Goal: Transaction & Acquisition: Purchase product/service

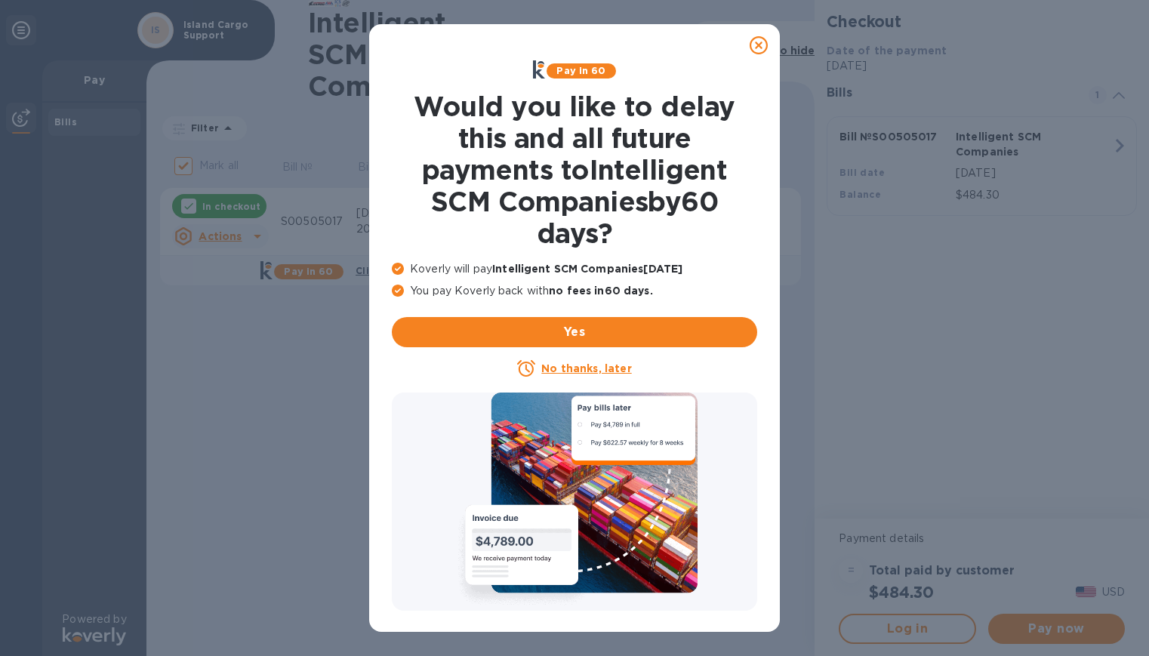
click at [764, 39] on icon at bounding box center [759, 45] width 18 height 18
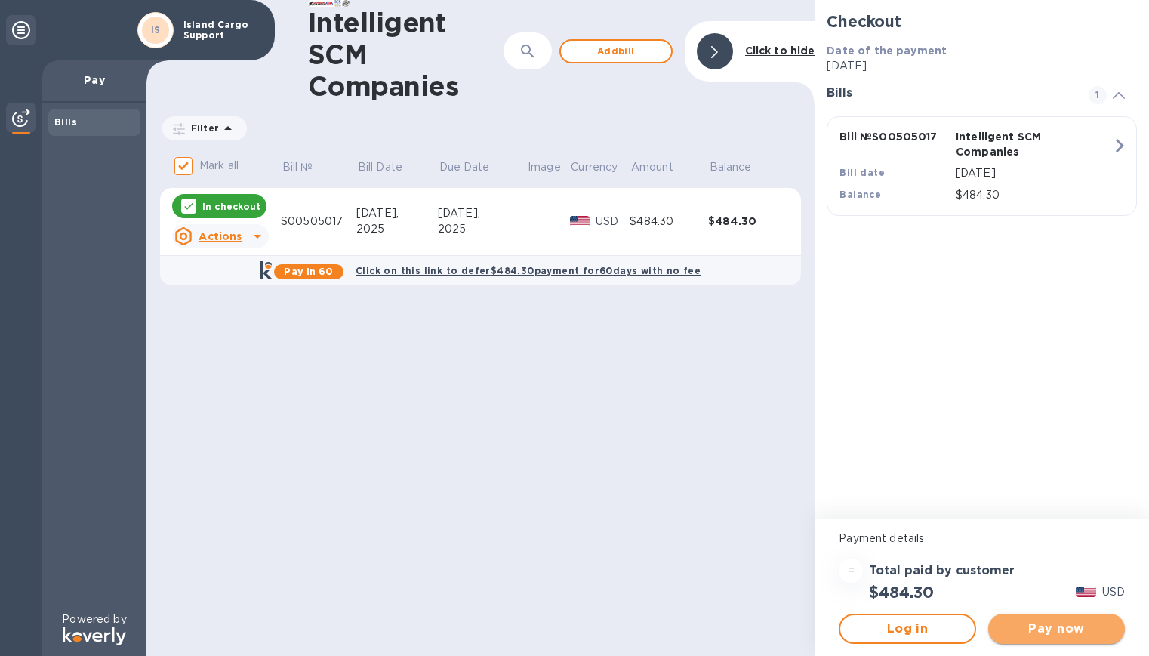
click at [1053, 634] on span "Pay now" at bounding box center [1057, 629] width 113 height 18
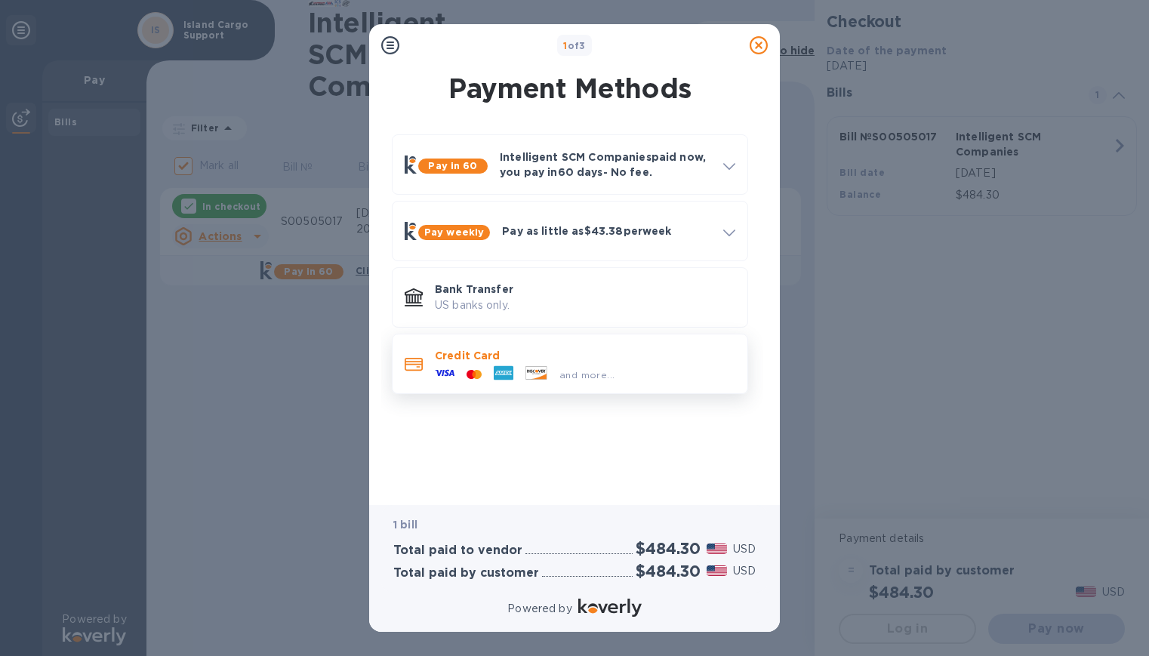
click at [514, 378] on div at bounding box center [504, 374] width 32 height 23
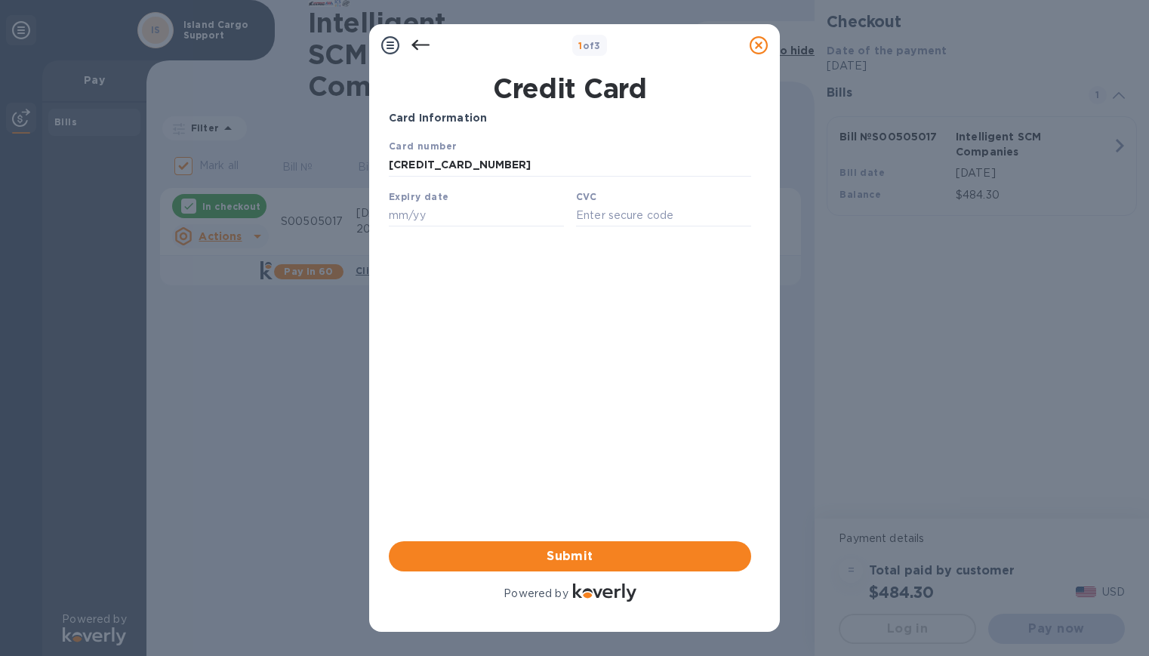
type input "[CREDIT_CARD_NUMBER]"
click at [417, 48] on icon at bounding box center [421, 45] width 18 height 11
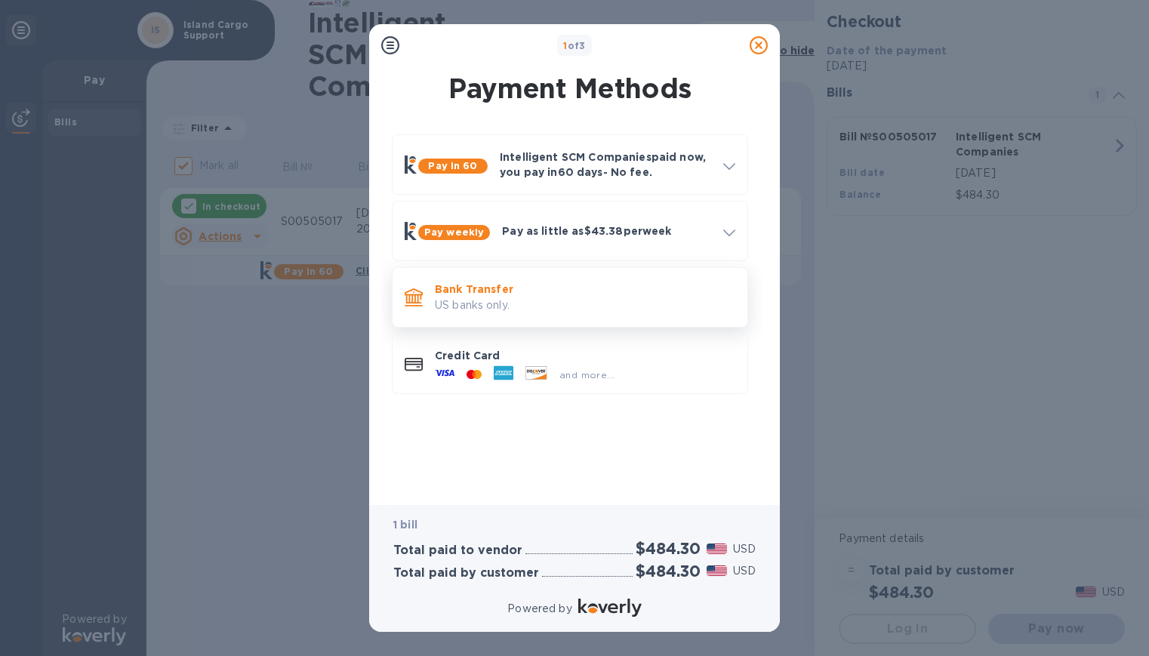
click at [499, 305] on p "US banks only." at bounding box center [585, 306] width 301 height 16
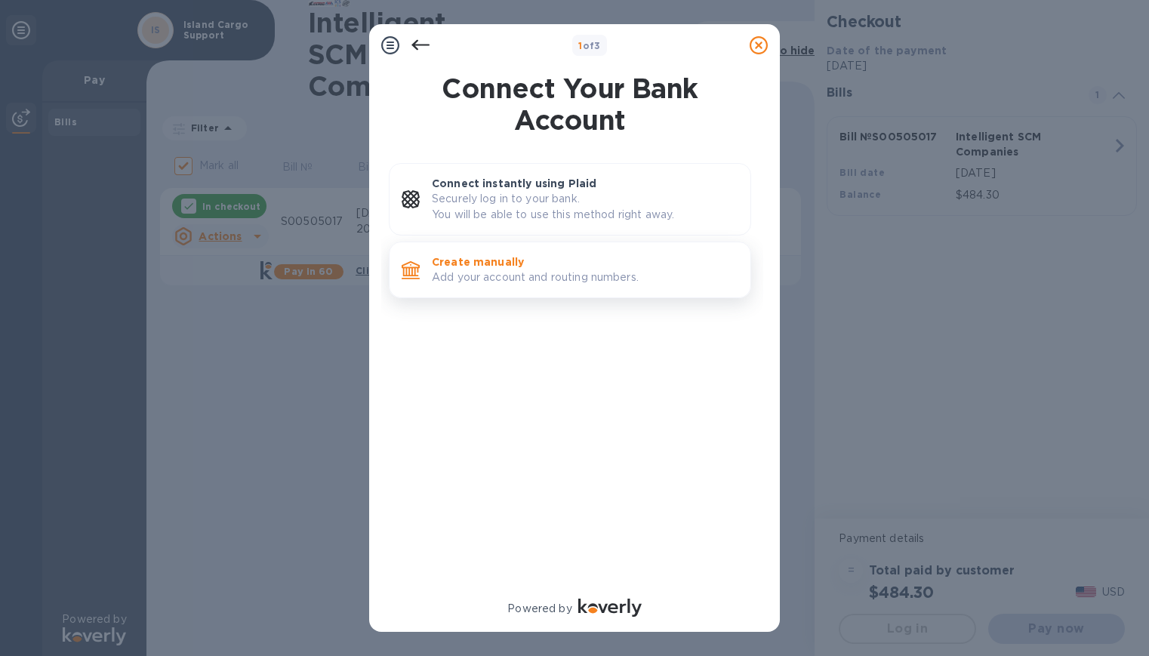
click at [541, 281] on p "Add your account and routing numbers." at bounding box center [585, 278] width 307 height 16
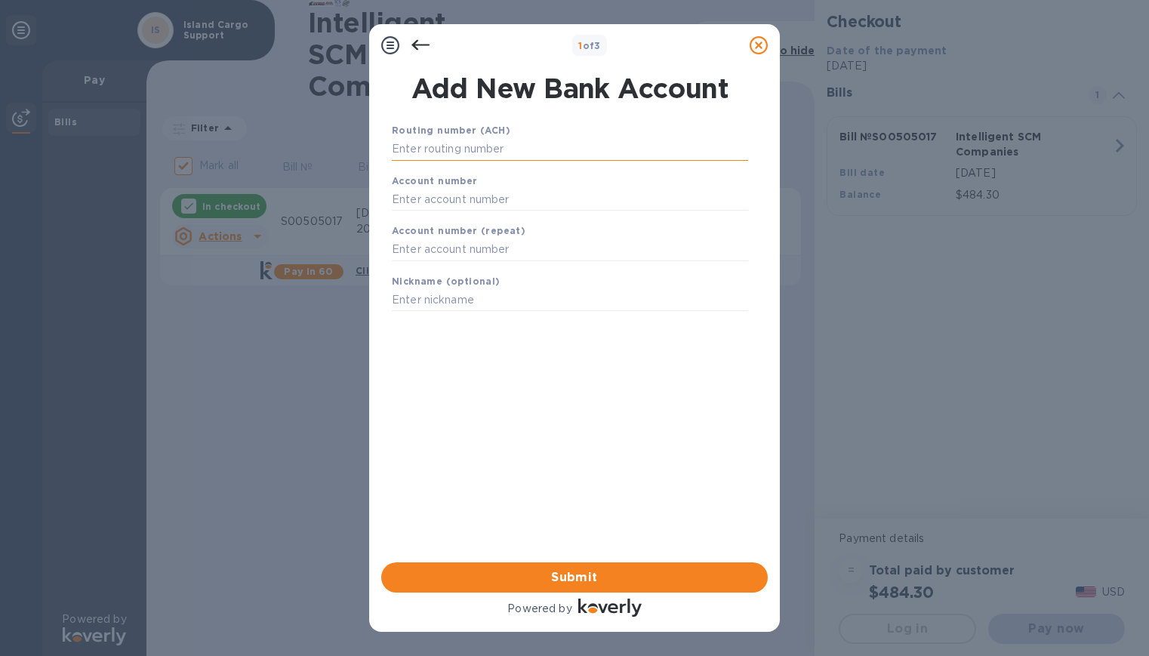
click at [500, 158] on input "text" at bounding box center [570, 149] width 356 height 23
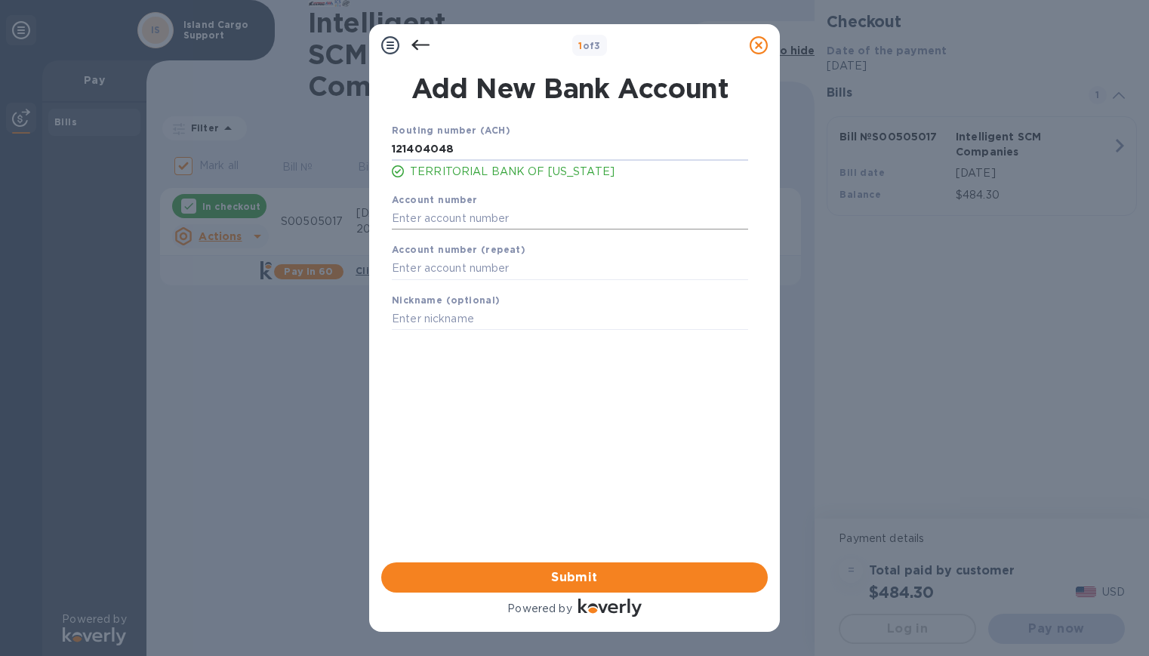
type input "121404048"
click at [443, 217] on input "text" at bounding box center [570, 218] width 356 height 23
type input "01100913800"
click at [455, 269] on input "text" at bounding box center [570, 269] width 356 height 23
type input "01100913800"
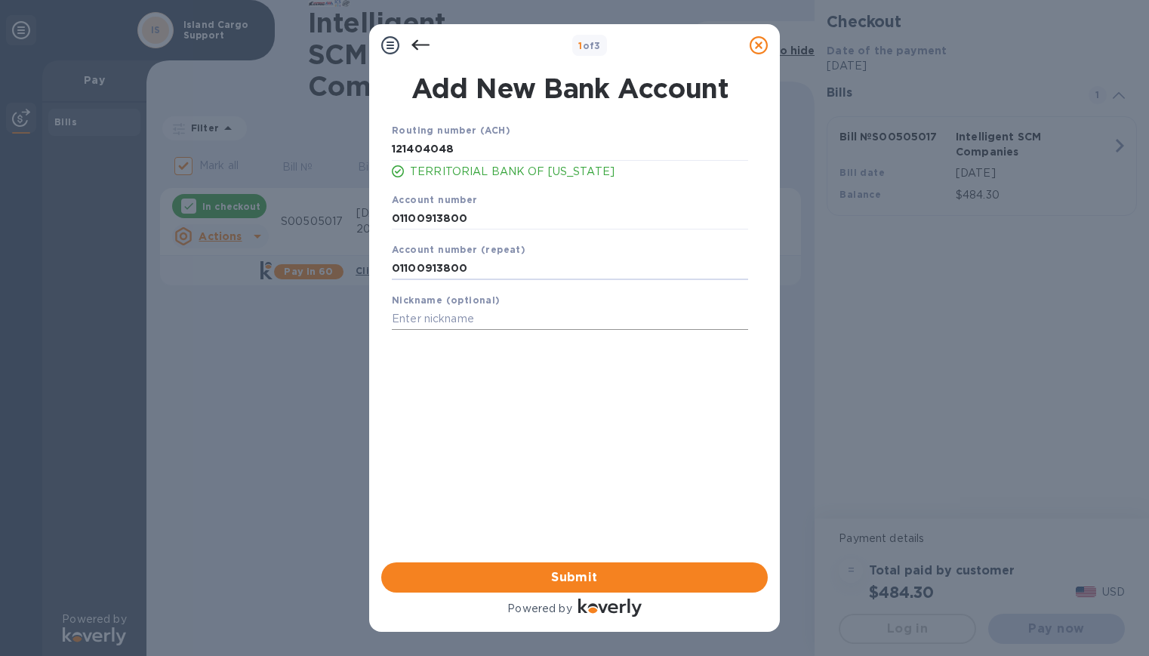
click at [481, 328] on input "text" at bounding box center [570, 319] width 356 height 23
drag, startPoint x: 469, startPoint y: 271, endPoint x: 378, endPoint y: 265, distance: 90.8
click at [378, 265] on div "Add New Bank Account Routing number (ACH) [US_BANK_ROUTING_MICR] TERRITORIAL BA…" at bounding box center [574, 314] width 411 height 496
drag, startPoint x: 477, startPoint y: 150, endPoint x: 351, endPoint y: 150, distance: 125.4
click at [351, 150] on div "1 of 3 Add New Bank Account Routing number (ACH) [US_BANK_ROUTING_MICR] TERRITO…" at bounding box center [574, 328] width 1149 height 656
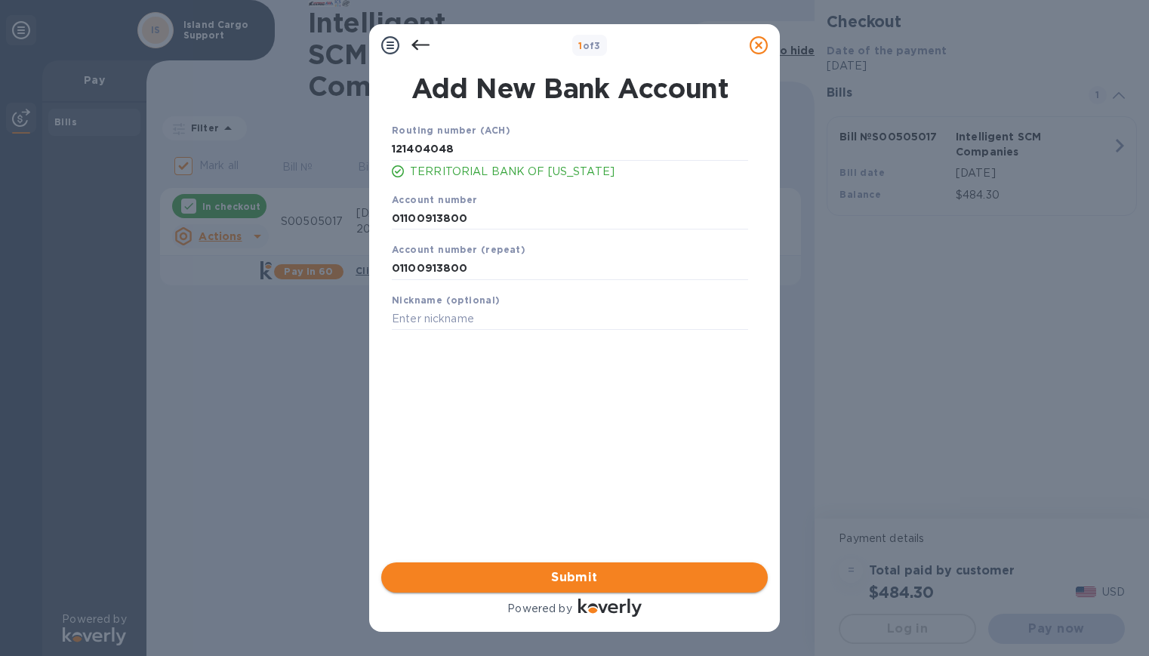
click at [609, 578] on span "Submit" at bounding box center [574, 578] width 362 height 18
